Goal: Task Accomplishment & Management: Manage account settings

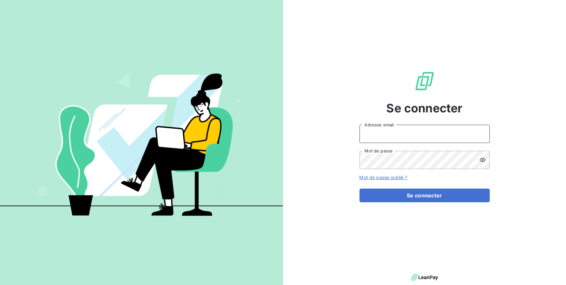
click at [372, 137] on input "Adresse email" at bounding box center [425, 134] width 130 height 18
type input "m.ramanich@equippro.mq"
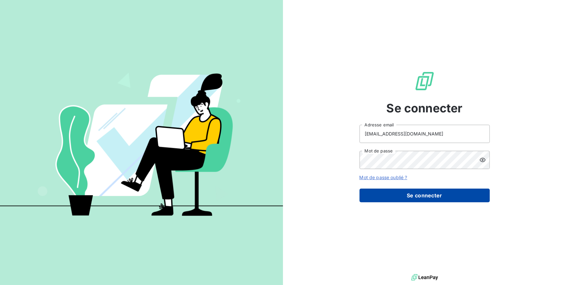
drag, startPoint x: 422, startPoint y: 196, endPoint x: 416, endPoint y: 195, distance: 5.3
click at [421, 196] on button "Se connecter" at bounding box center [425, 196] width 130 height 14
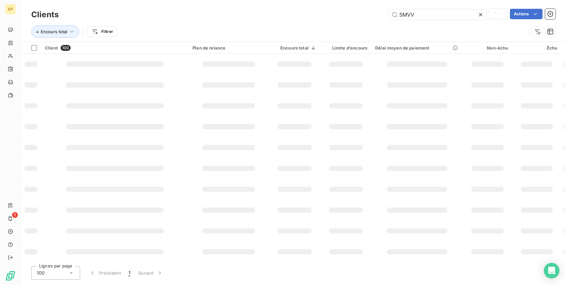
type input "SMVV"
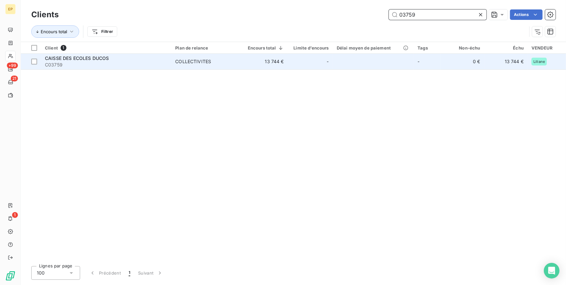
type input "03759"
click at [225, 60] on span "COLLECTIVITES" at bounding box center [206, 61] width 63 height 7
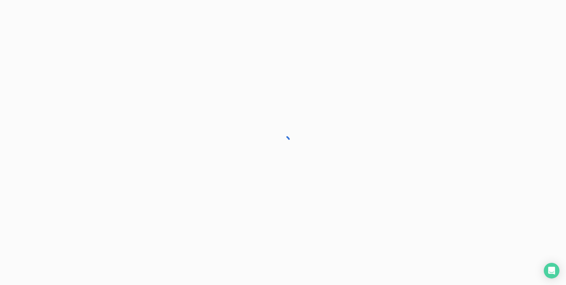
click at [225, 60] on div at bounding box center [283, 142] width 566 height 285
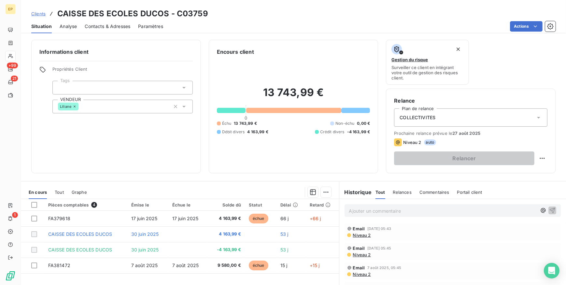
click at [116, 26] on span "Contacts & Adresses" at bounding box center [108, 26] width 46 height 7
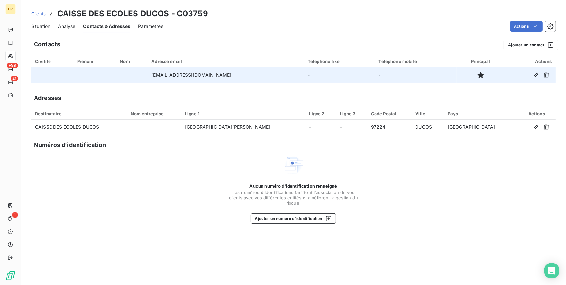
click at [167, 75] on td "[EMAIL_ADDRESS][DOMAIN_NAME]" at bounding box center [226, 75] width 156 height 16
click at [533, 75] on icon "button" at bounding box center [536, 75] width 7 height 7
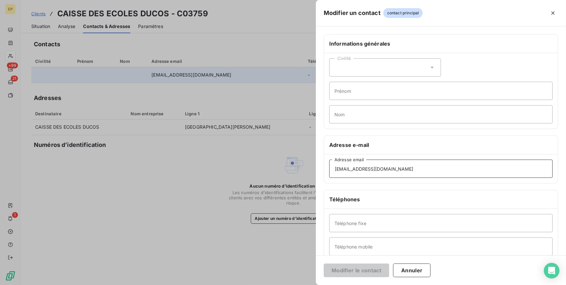
drag, startPoint x: 427, startPoint y: 169, endPoint x: 309, endPoint y: 171, distance: 118.0
click at [309, 285] on div "Modifier un contact contact principal Informations générales Civilité Prénom No…" at bounding box center [283, 285] width 566 height 0
paste input "[EMAIL_ADDRESS][DOMAIN_NAME]"
type input "[EMAIL_ADDRESS][DOMAIN_NAME]"
click at [344, 269] on button "Modifier le contact" at bounding box center [356, 271] width 65 height 14
